Goal: Transaction & Acquisition: Subscribe to service/newsletter

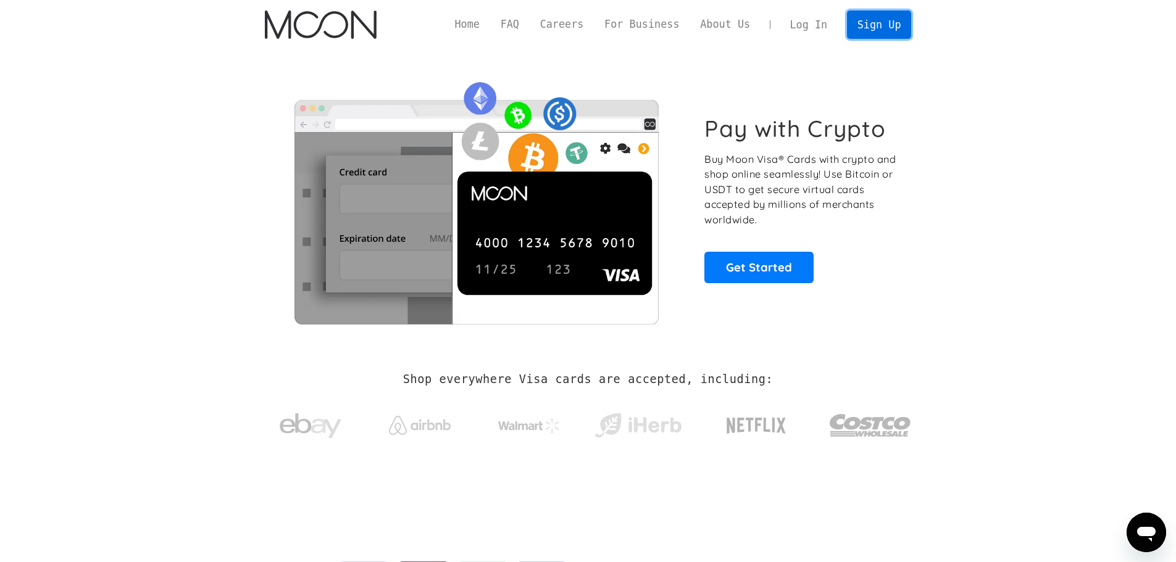
drag, startPoint x: 0, startPoint y: 0, endPoint x: 882, endPoint y: 31, distance: 882.6
click at [882, 31] on link "Sign Up" at bounding box center [879, 24] width 64 height 28
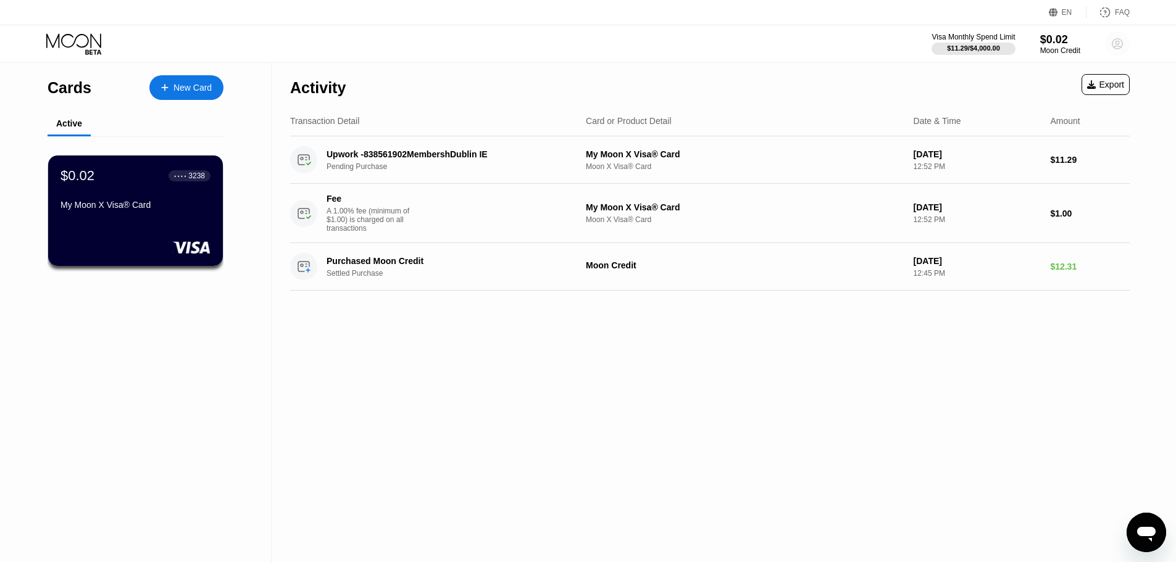
click at [1124, 40] on circle at bounding box center [1117, 43] width 25 height 25
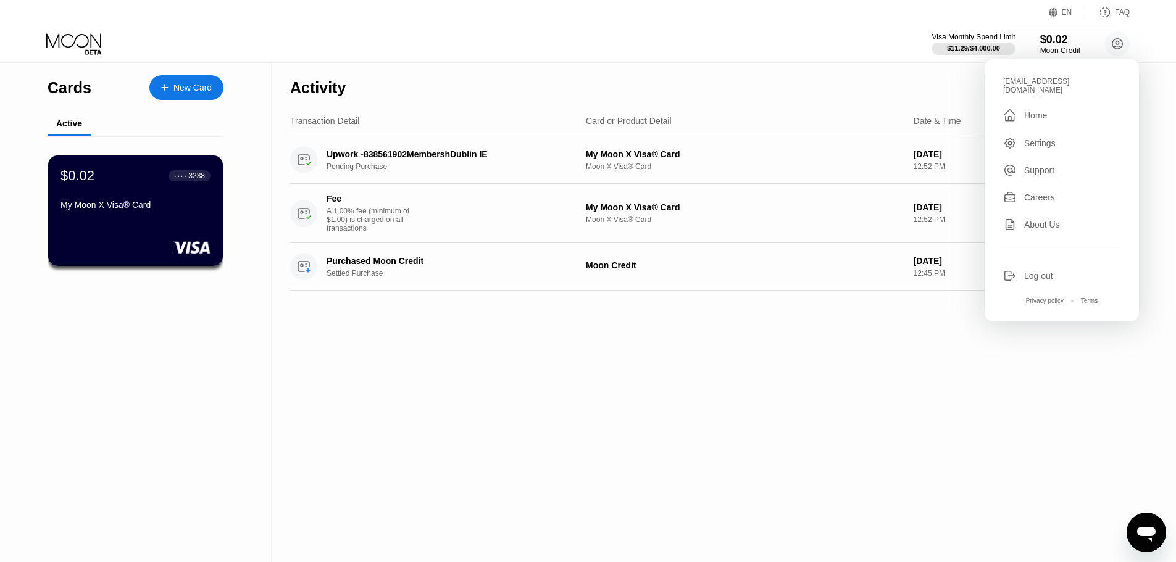
click at [1045, 271] on div "Log out" at bounding box center [1038, 276] width 29 height 10
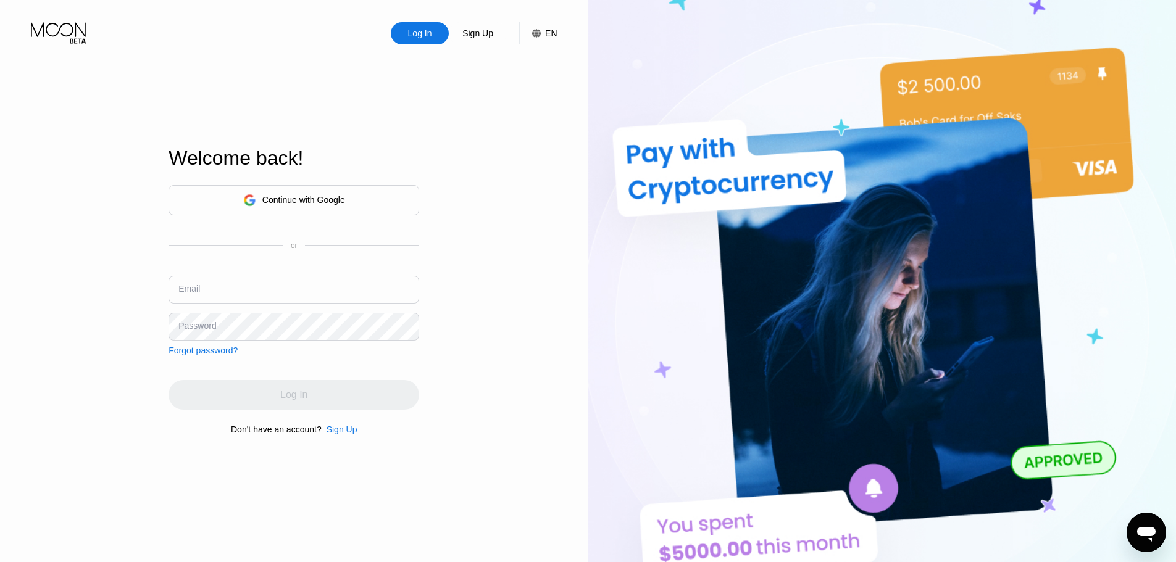
click at [337, 434] on div "Sign Up" at bounding box center [342, 430] width 31 height 10
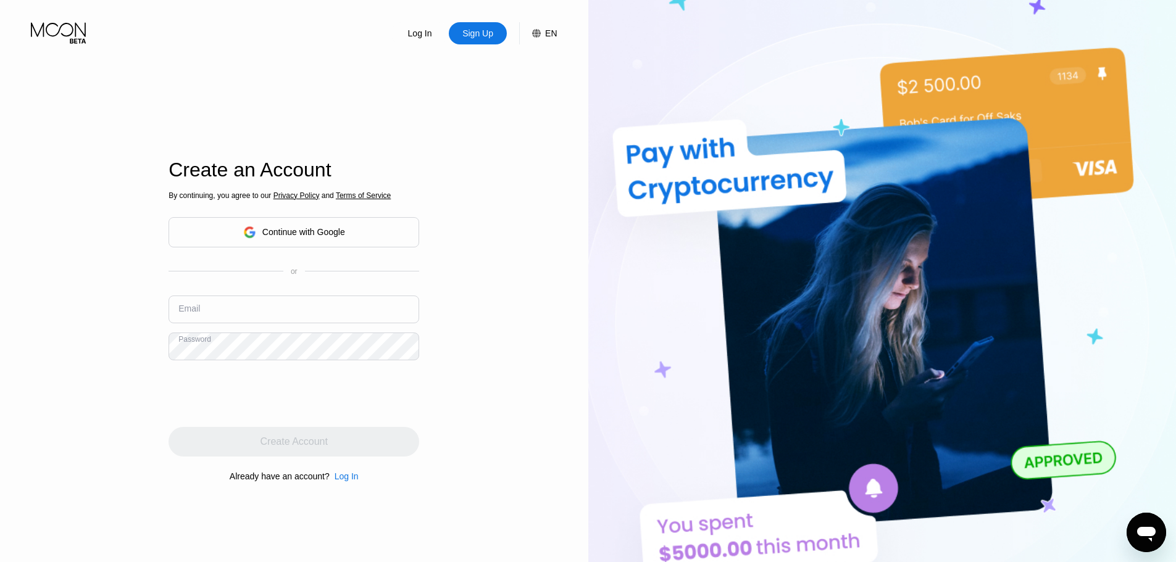
click at [281, 327] on div "Email" at bounding box center [294, 314] width 251 height 37
click at [296, 320] on input "text" at bounding box center [294, 310] width 251 height 28
type input "pw240821@outlook.com"
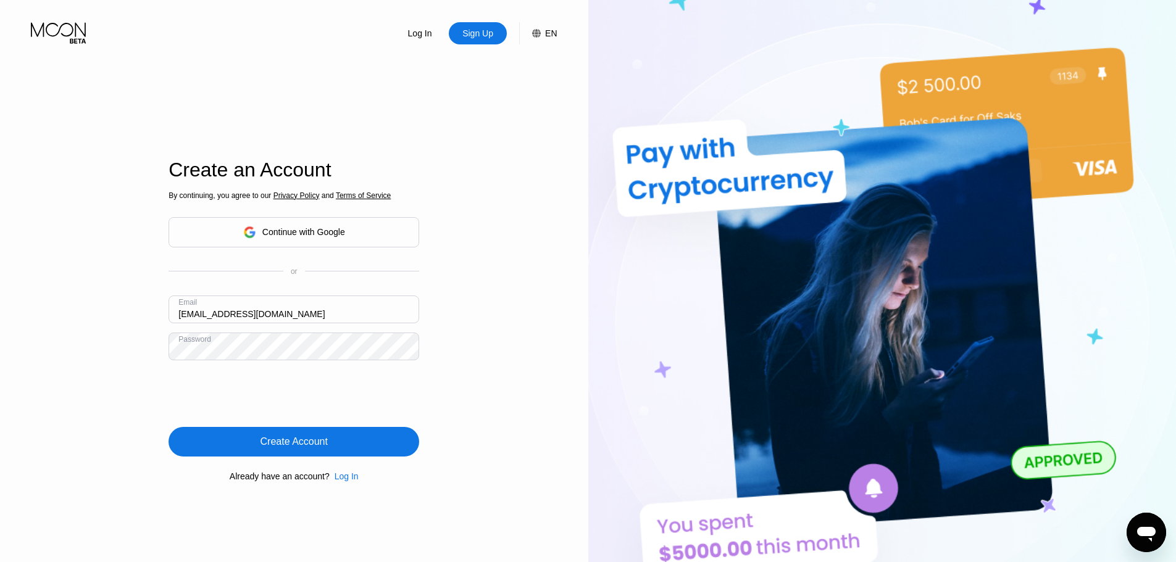
click at [343, 446] on div "Create Account" at bounding box center [294, 442] width 251 height 30
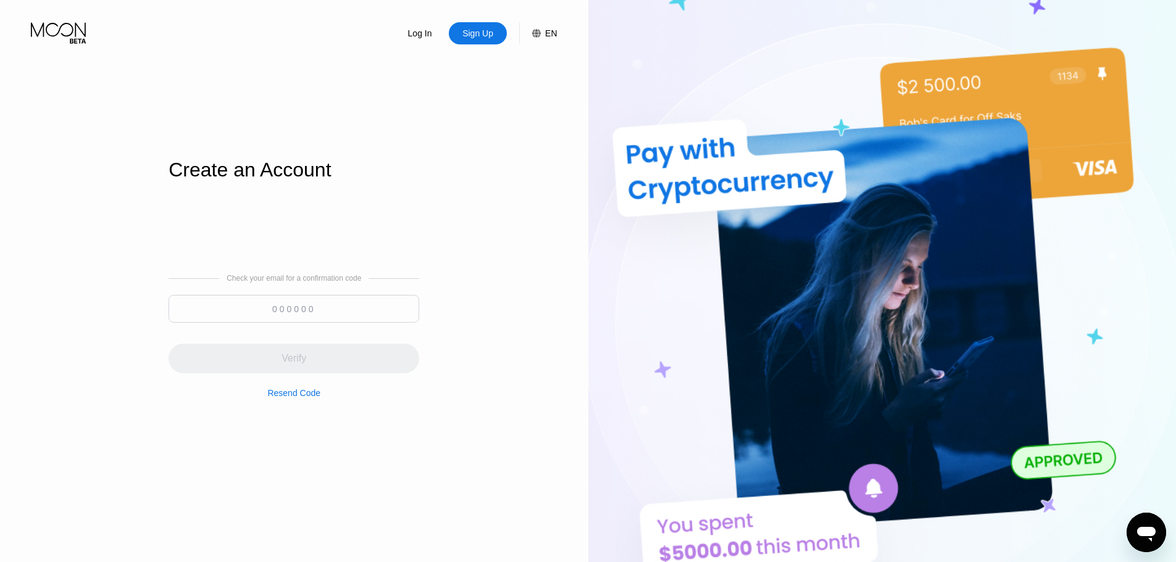
click at [328, 317] on input at bounding box center [294, 309] width 251 height 28
paste input "435115"
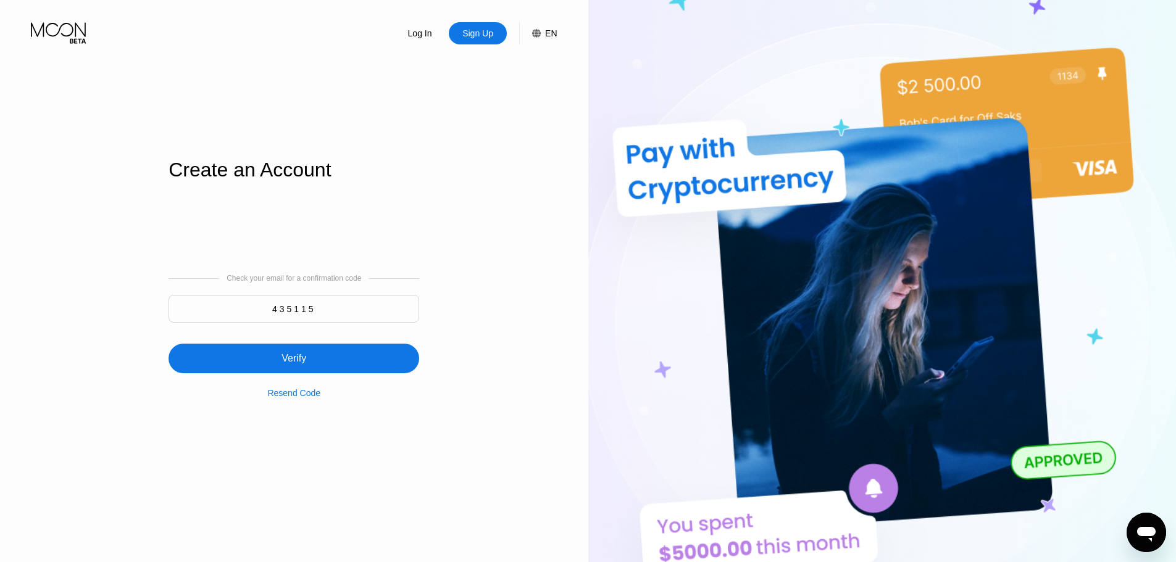
type input "435115"
click at [341, 352] on div "Verify" at bounding box center [294, 359] width 251 height 30
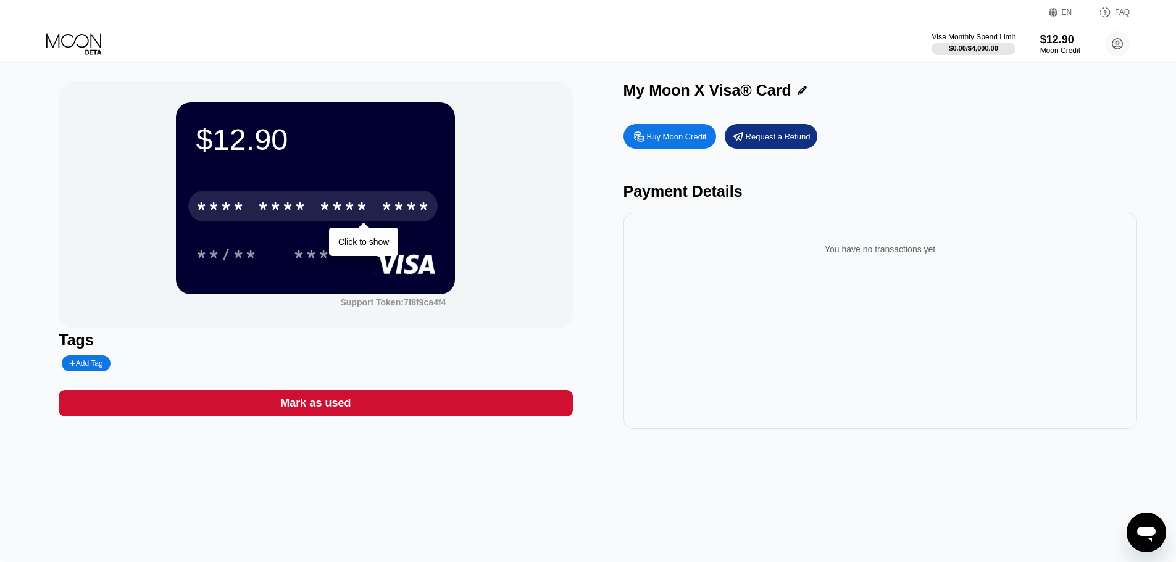
click at [299, 204] on div "* * * *" at bounding box center [281, 208] width 49 height 20
click at [350, 212] on div "* * * *" at bounding box center [343, 208] width 49 height 20
